Goal: Task Accomplishment & Management: Manage account settings

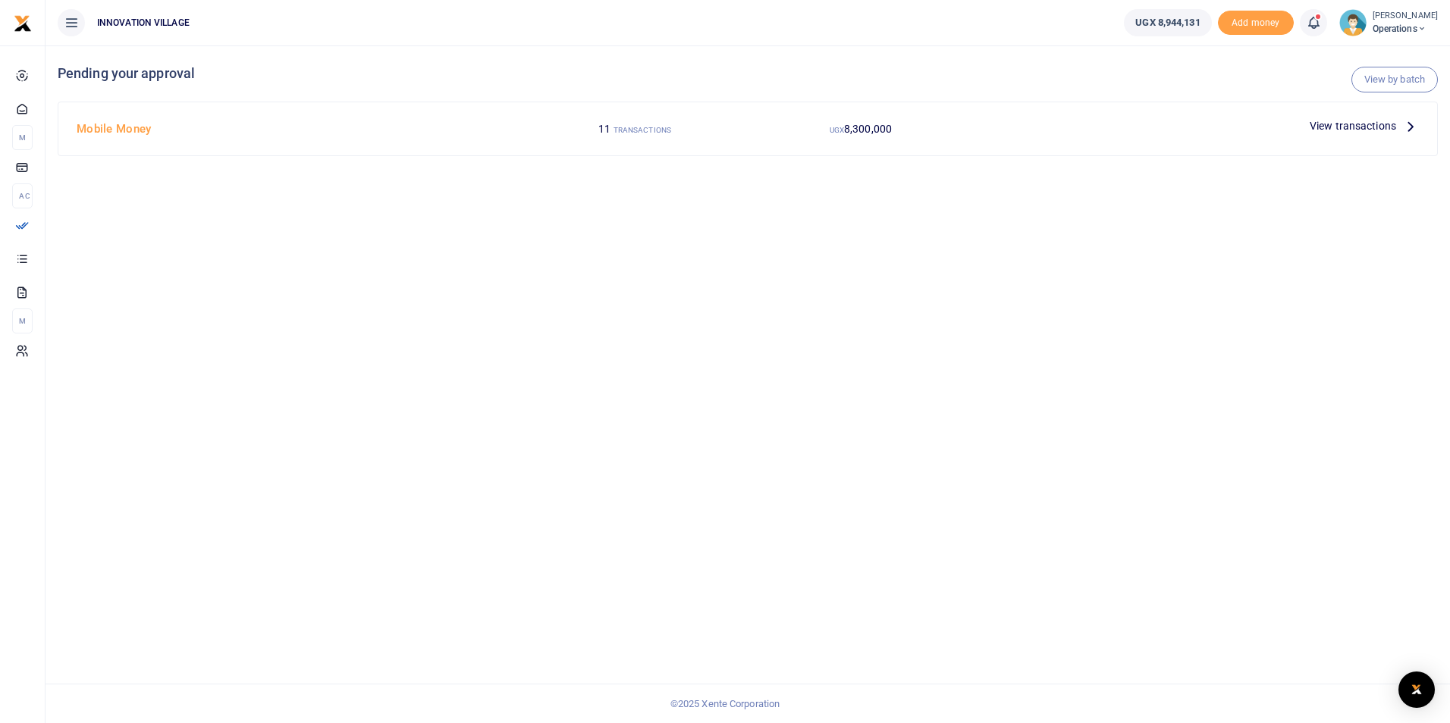
click at [1365, 121] on span "View transactions" at bounding box center [1352, 126] width 86 height 17
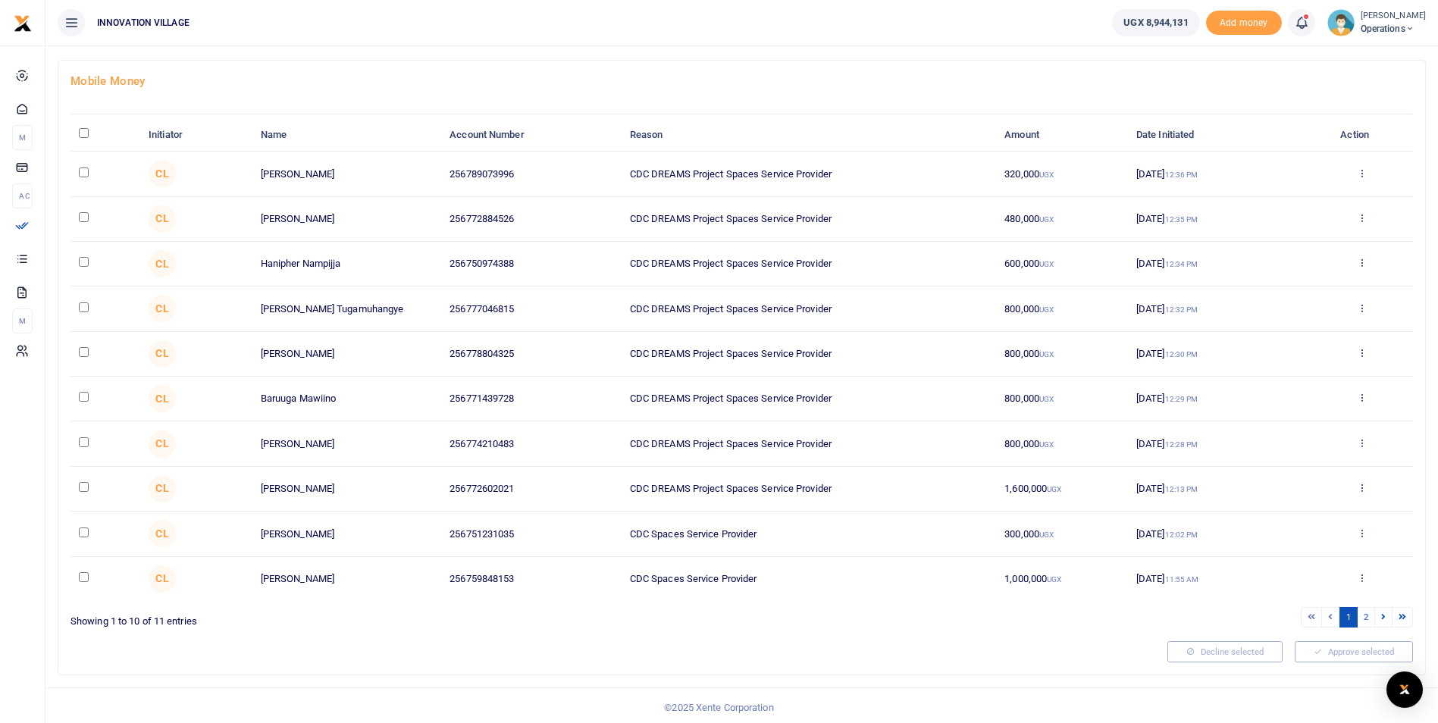
scroll to position [77, 0]
click at [1383, 612] on icon at bounding box center [1384, 613] width 5 height 8
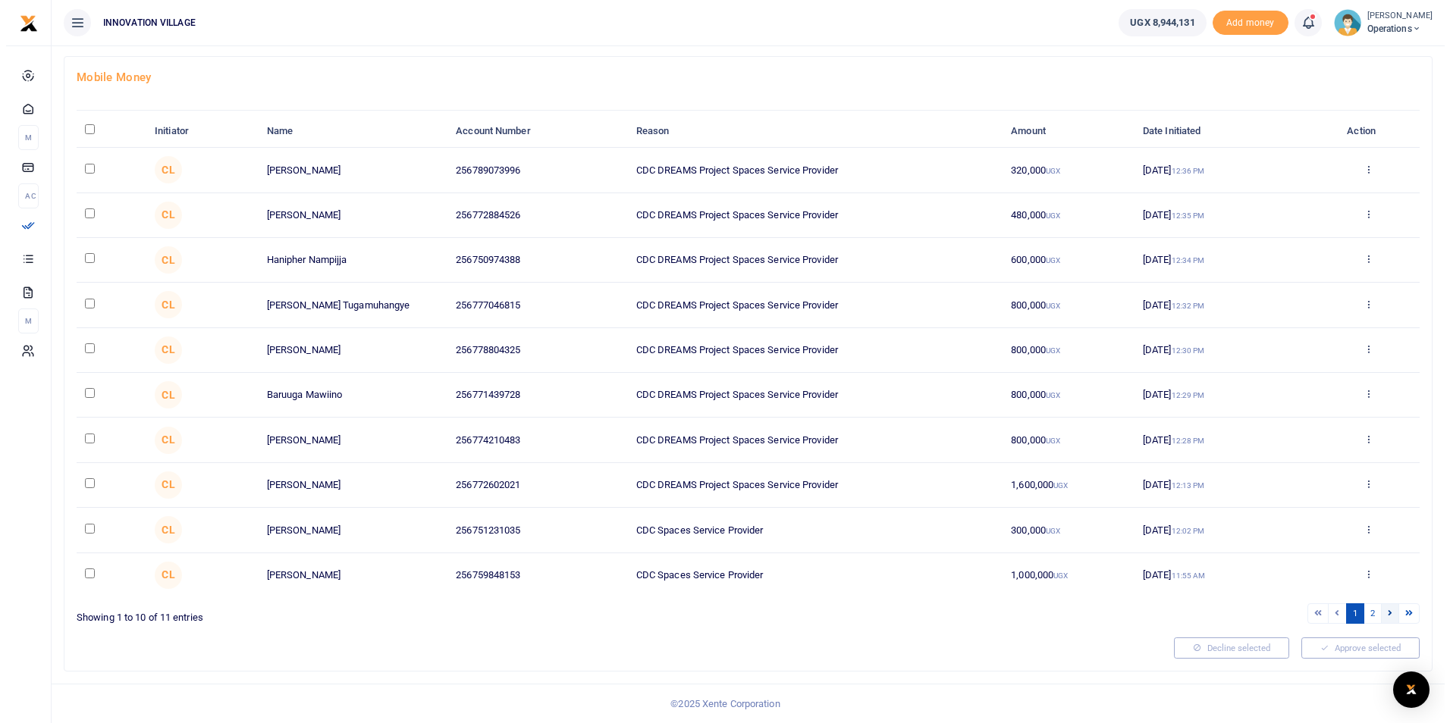
scroll to position [0, 0]
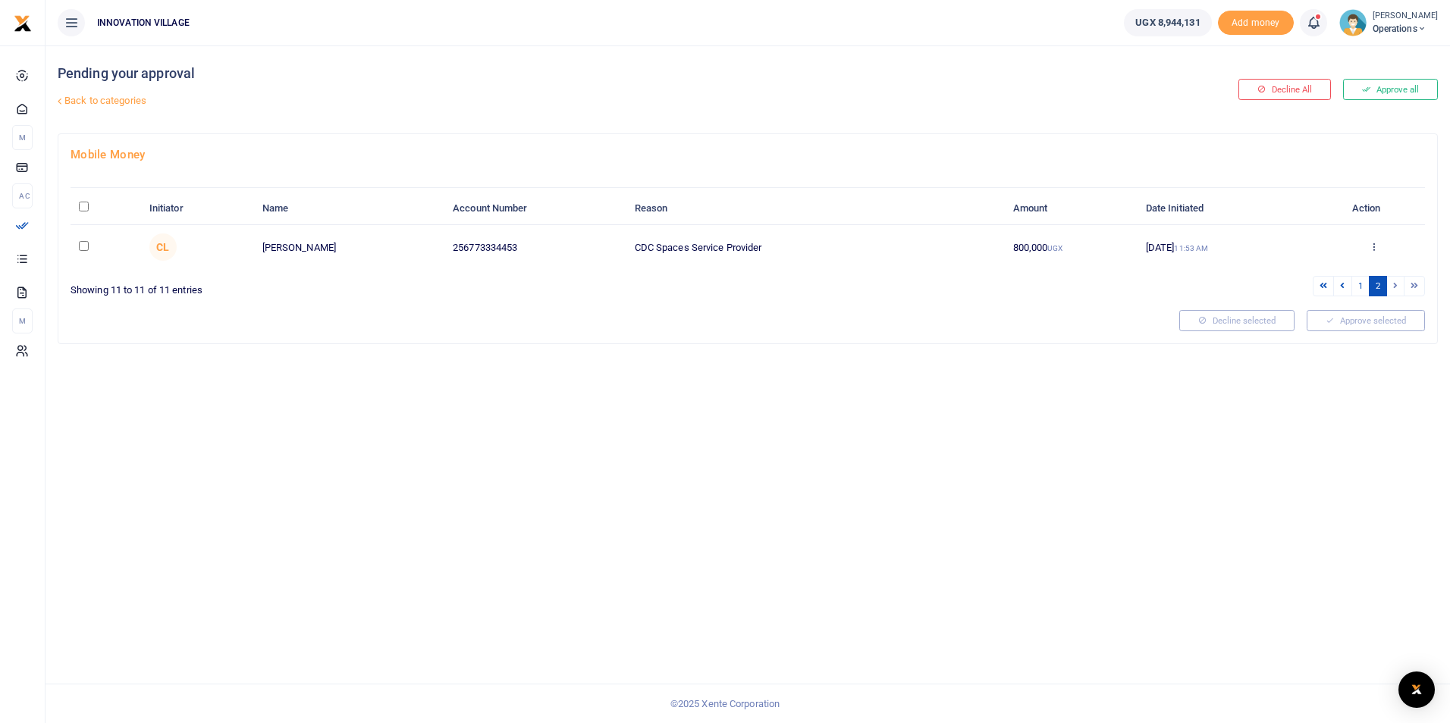
click at [82, 246] on input "checkbox" at bounding box center [84, 246] width 10 height 10
checkbox input "true"
click at [1361, 319] on button "Approve selected (1)" at bounding box center [1360, 320] width 129 height 21
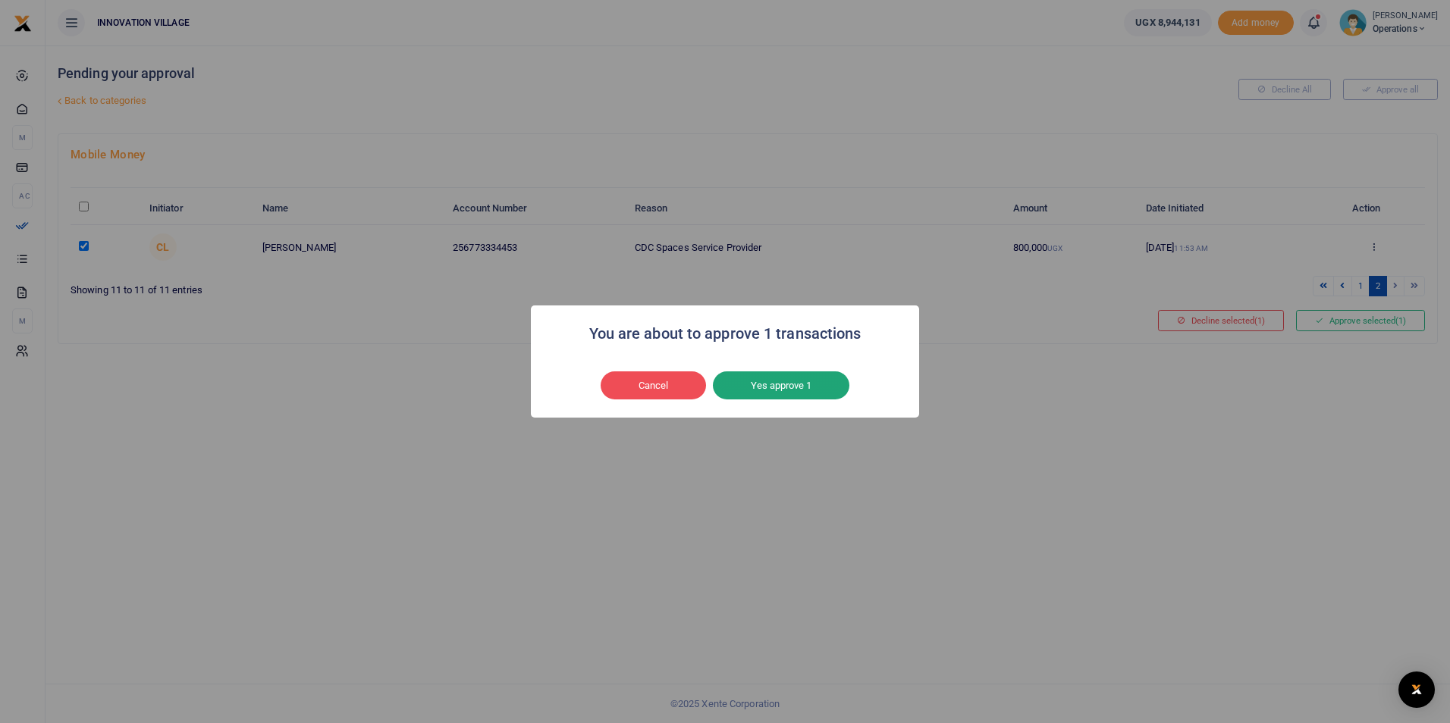
click at [772, 381] on button "Yes approve 1" at bounding box center [781, 386] width 136 height 29
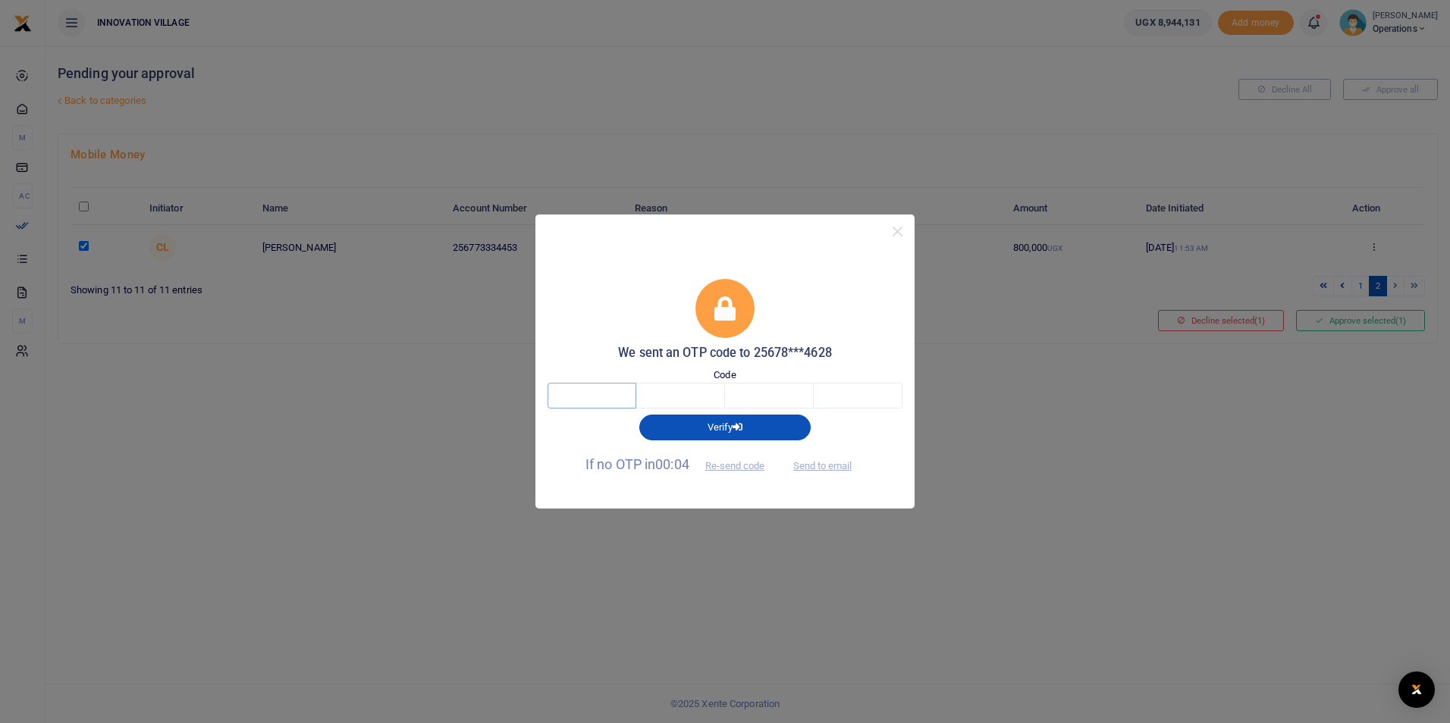
click at [590, 388] on input "text" at bounding box center [591, 396] width 89 height 26
type input "8"
type input "9"
type input "5"
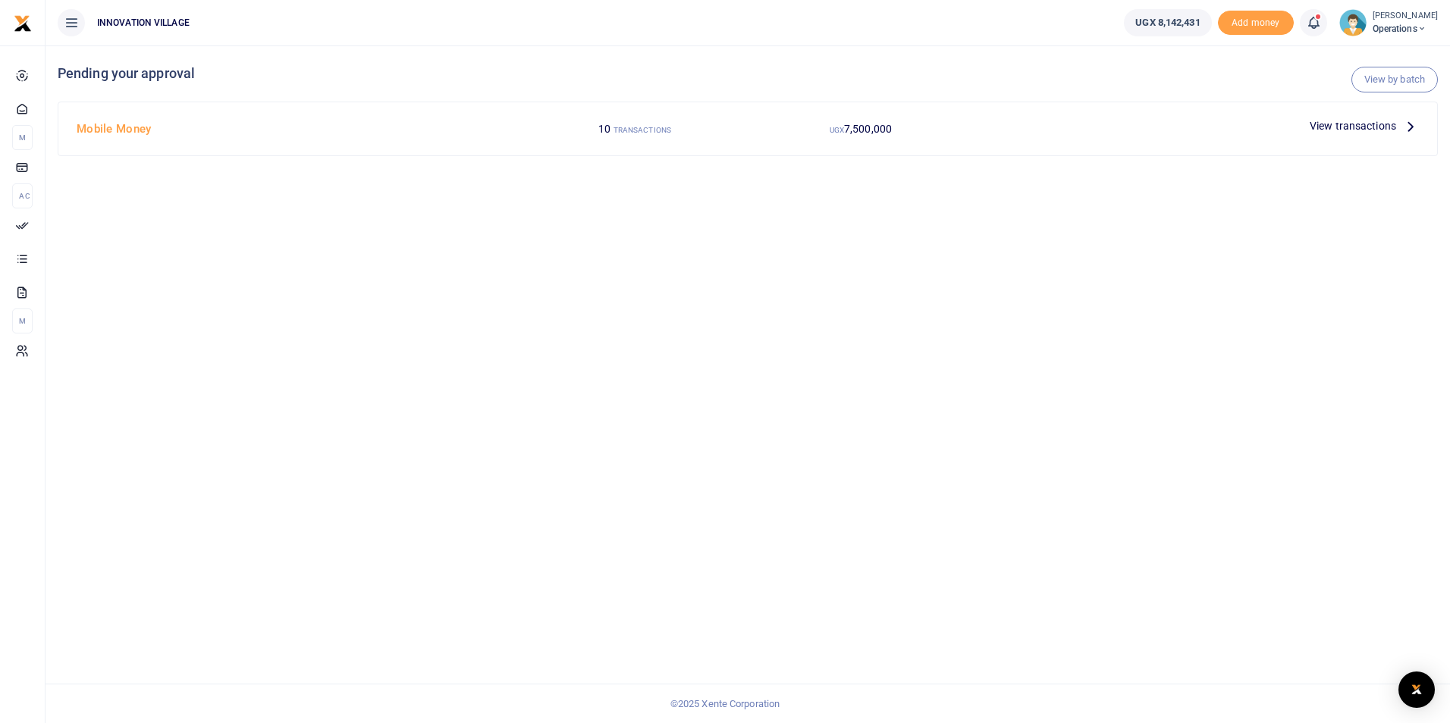
click at [1352, 123] on span "View transactions" at bounding box center [1352, 126] width 86 height 17
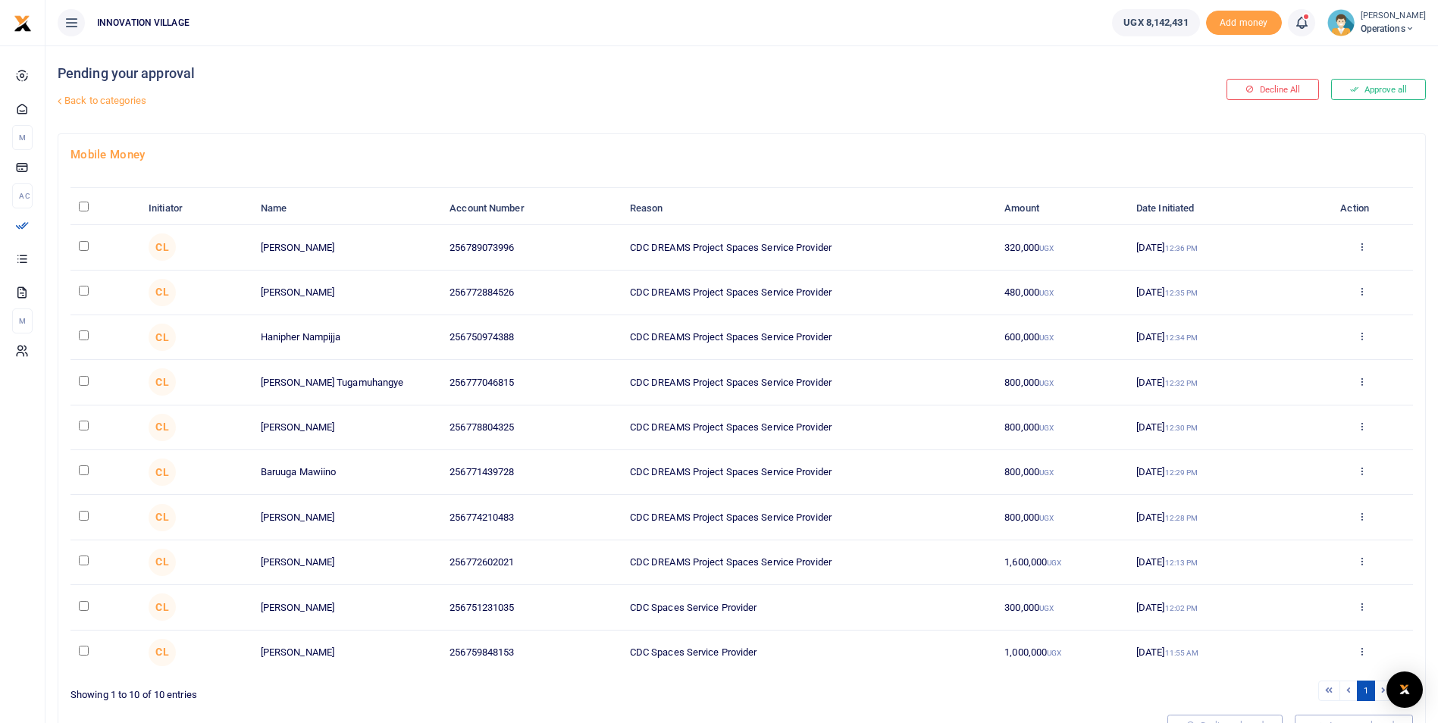
click at [509, 291] on td "256772884526" at bounding box center [531, 293] width 180 height 45
click at [81, 287] on input "checkbox" at bounding box center [84, 291] width 10 height 10
checkbox input "true"
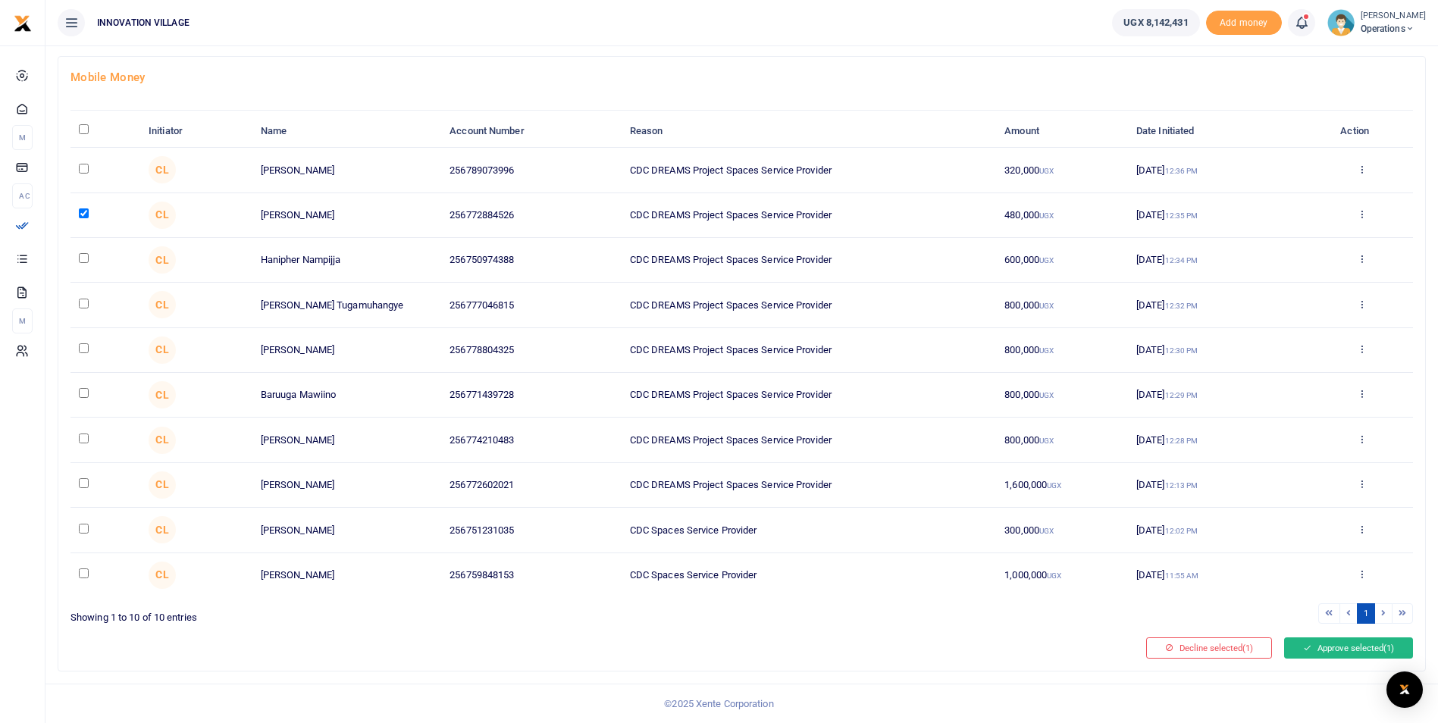
click at [1339, 645] on button "Approve selected (1)" at bounding box center [1348, 648] width 129 height 21
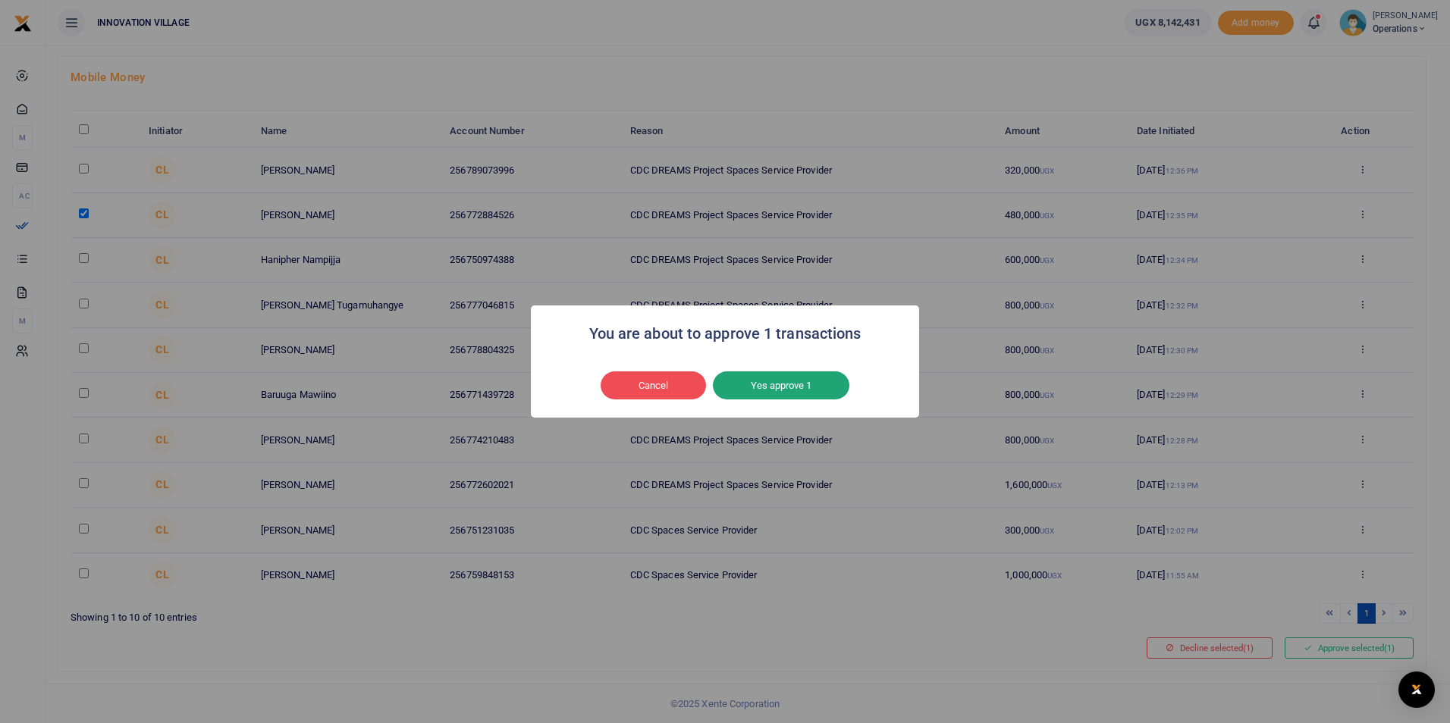
click at [779, 379] on button "Yes approve 1" at bounding box center [781, 386] width 136 height 29
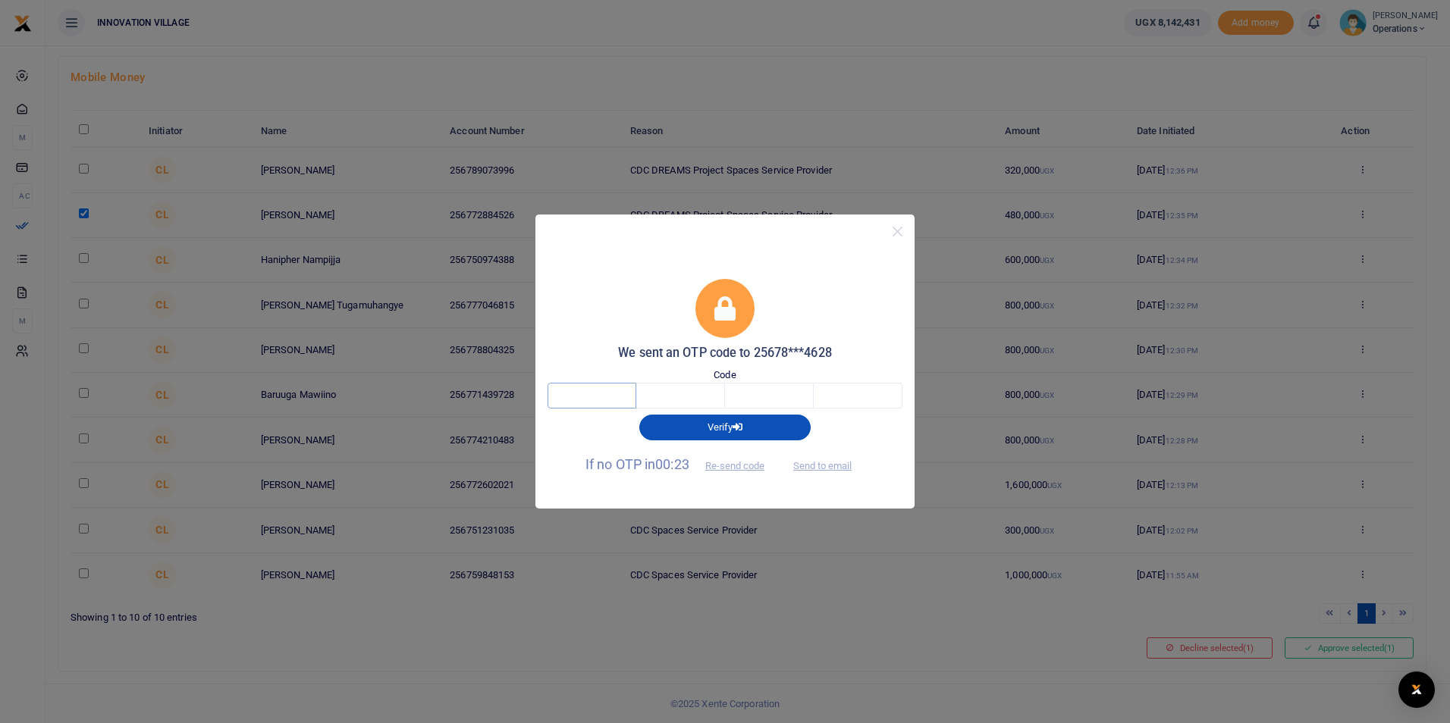
click at [616, 398] on input "text" at bounding box center [591, 396] width 89 height 26
type input "8"
type input "4"
type input "5"
type input "4"
